Goal: Navigation & Orientation: Understand site structure

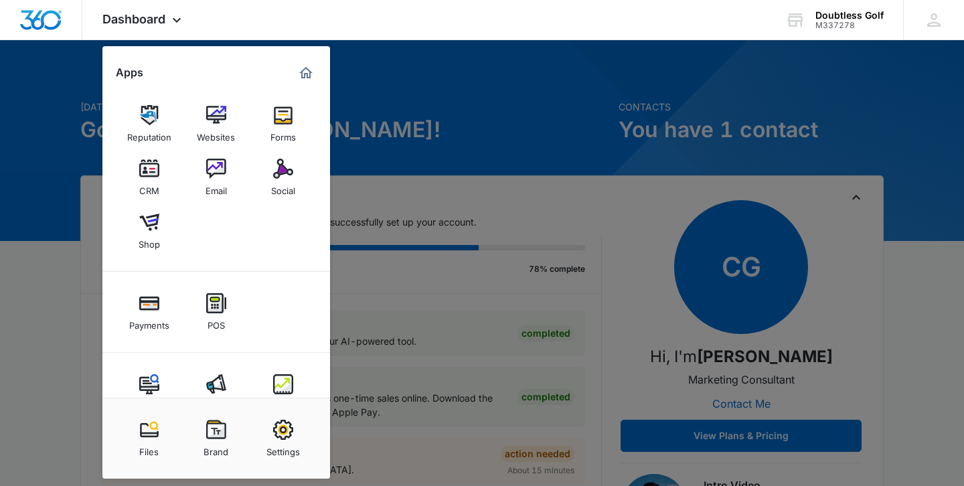
click at [584, 188] on div at bounding box center [482, 243] width 964 height 486
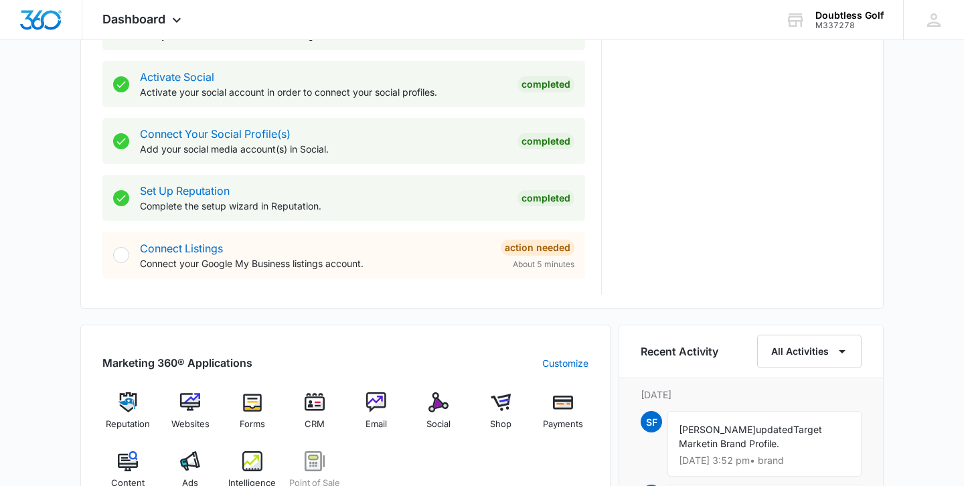
scroll to position [549, 0]
click at [209, 246] on link "Connect Listings" at bounding box center [181, 247] width 83 height 13
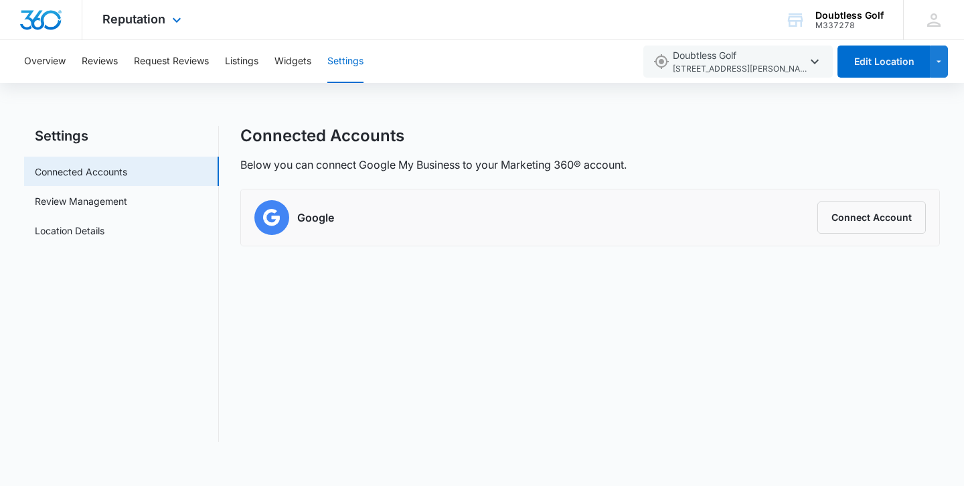
click at [54, 19] on img "Dashboard" at bounding box center [40, 20] width 43 height 20
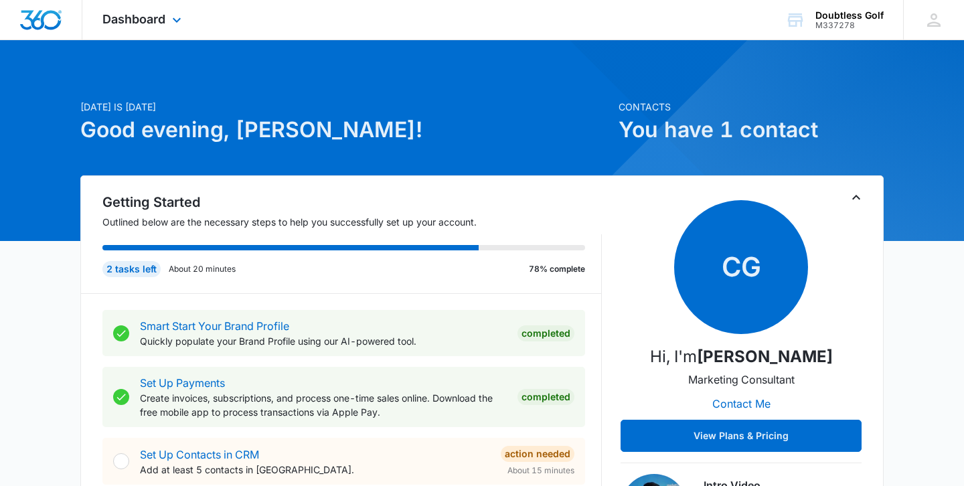
click at [140, 26] on div "Dashboard Apps Reputation Websites Forms CRM Email Social Shop Payments POS Con…" at bounding box center [143, 20] width 123 height 40
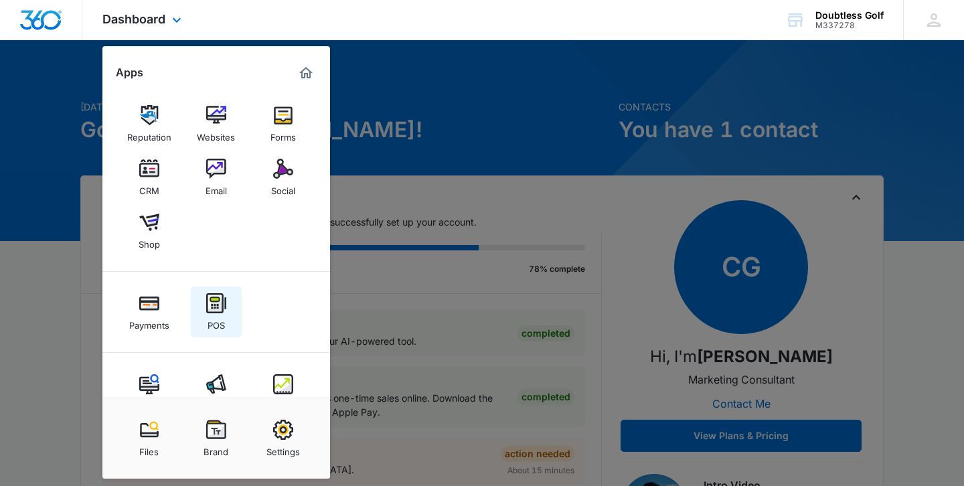
scroll to position [36, 0]
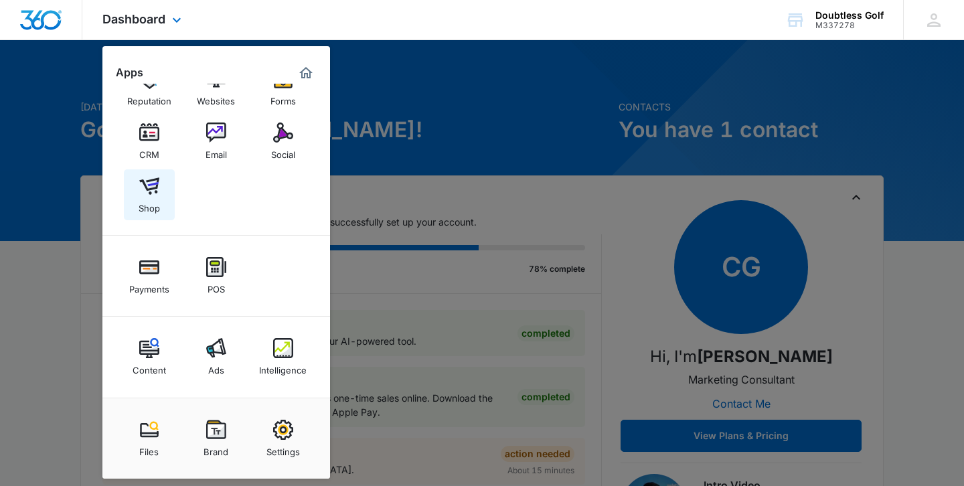
click at [139, 177] on img at bounding box center [149, 186] width 20 height 20
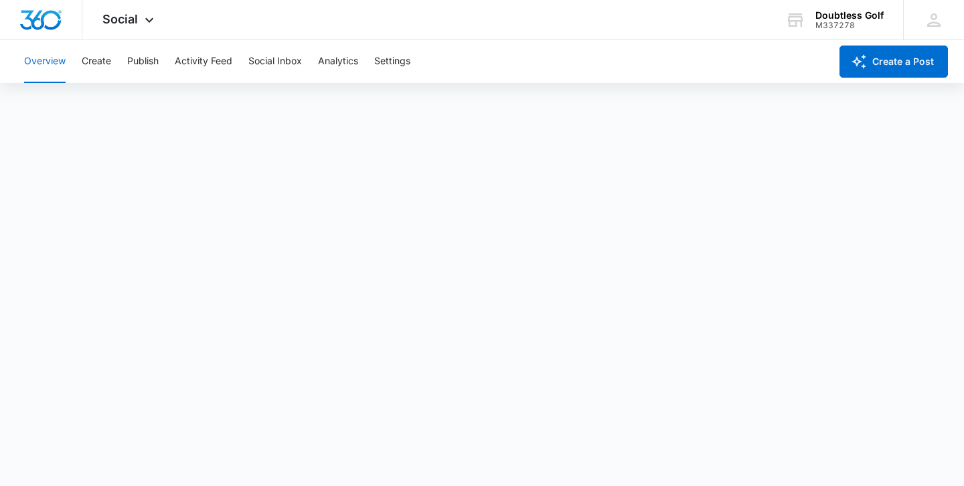
click at [50, 58] on button "Overview" at bounding box center [45, 61] width 42 height 43
click at [34, 15] on img "Dashboard" at bounding box center [40, 20] width 43 height 20
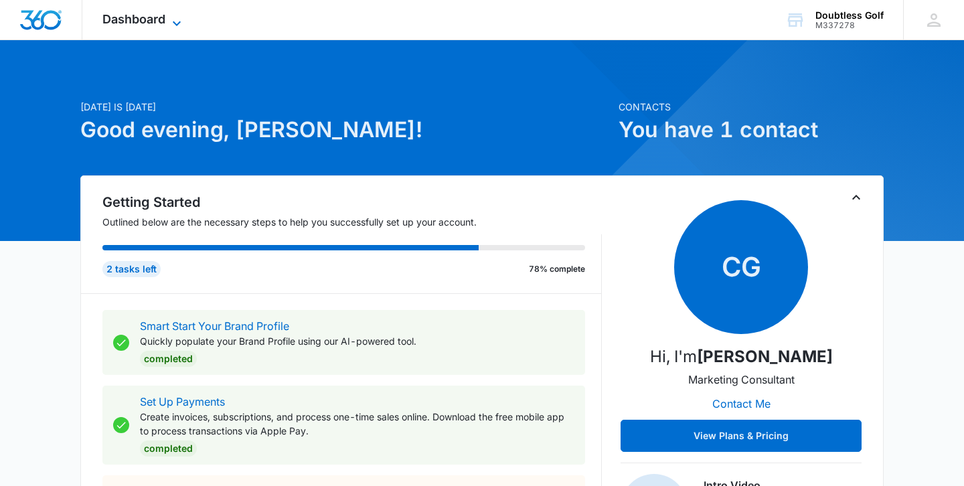
click at [119, 17] on span "Dashboard" at bounding box center [133, 19] width 63 height 14
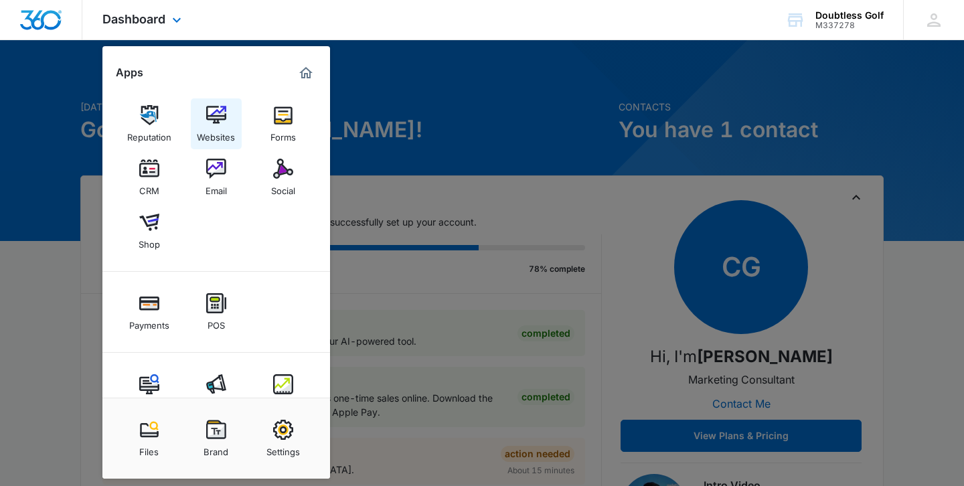
click at [210, 129] on div "Websites" at bounding box center [216, 133] width 38 height 17
